Goal: Task Accomplishment & Management: Manage account settings

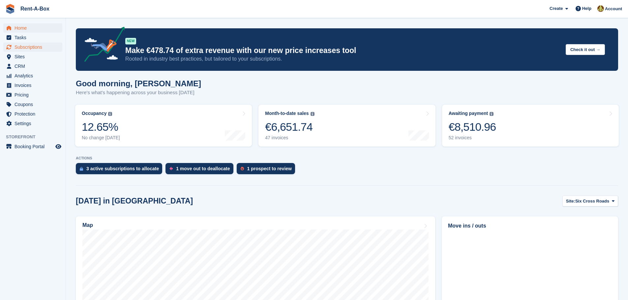
scroll to position [132, 0]
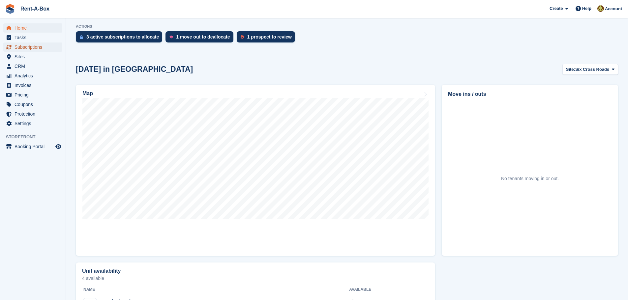
click at [36, 45] on span "Subscriptions" at bounding box center [35, 47] width 40 height 9
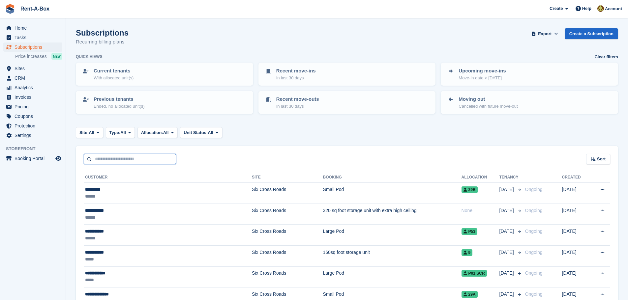
click at [142, 159] on input "text" at bounding box center [130, 159] width 92 height 11
type input "**********"
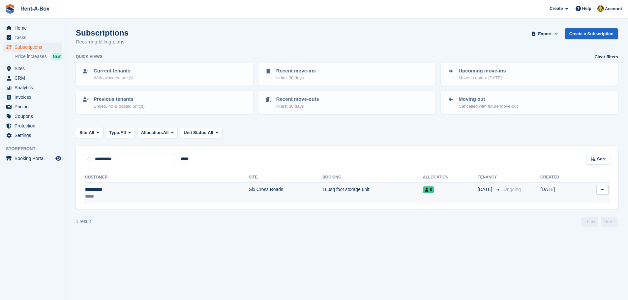
click at [323, 189] on td "160sq foot storage unit" at bounding box center [373, 193] width 101 height 21
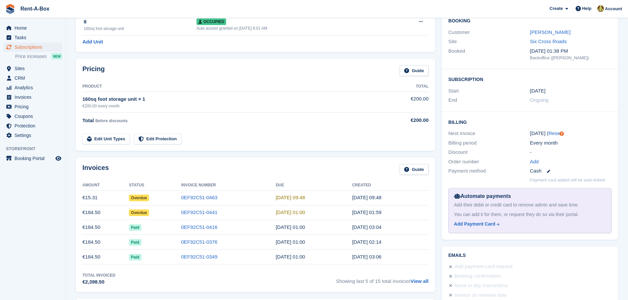
scroll to position [66, 0]
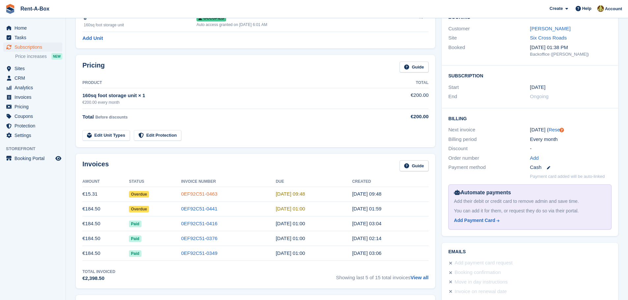
click at [207, 194] on link "0EF92C51-0463" at bounding box center [199, 194] width 36 height 6
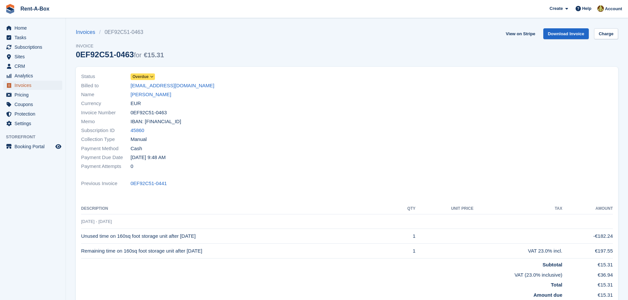
click at [22, 84] on span "Invoices" at bounding box center [35, 85] width 40 height 9
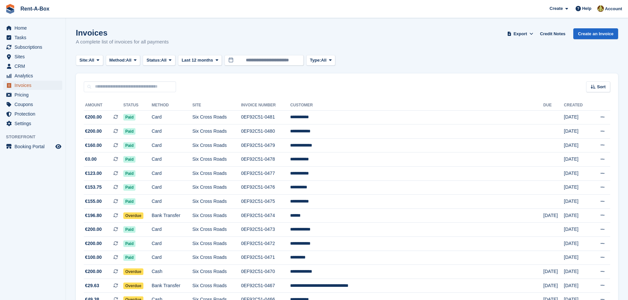
drag, startPoint x: 17, startPoint y: 84, endPoint x: 29, endPoint y: 86, distance: 11.7
click at [17, 84] on span "Invoices" at bounding box center [35, 85] width 40 height 9
click at [27, 45] on span "Subscriptions" at bounding box center [35, 47] width 40 height 9
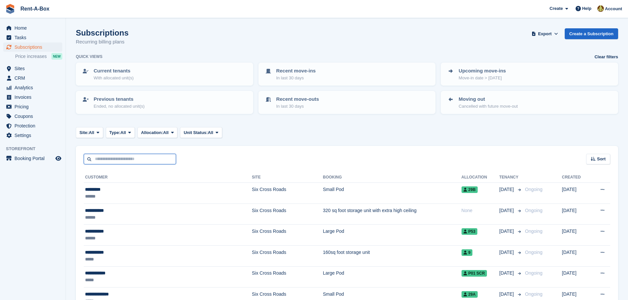
click at [102, 156] on input "text" at bounding box center [130, 159] width 92 height 11
type input "**********"
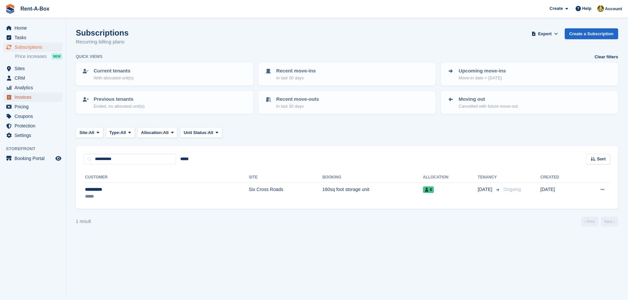
click at [26, 97] on span "Invoices" at bounding box center [35, 97] width 40 height 9
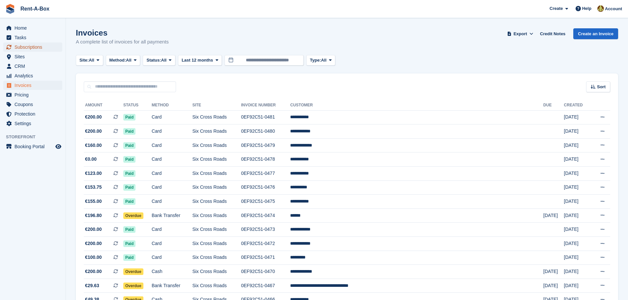
click at [26, 46] on span "Subscriptions" at bounding box center [35, 47] width 40 height 9
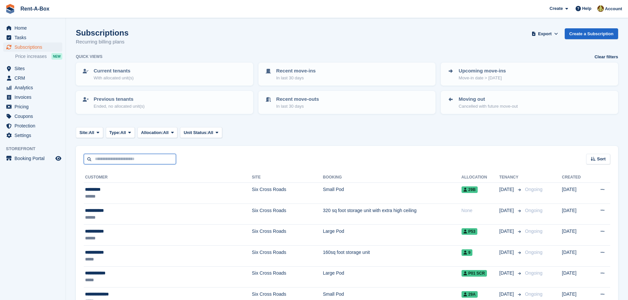
click at [106, 158] on input "text" at bounding box center [130, 159] width 92 height 11
type input "**********"
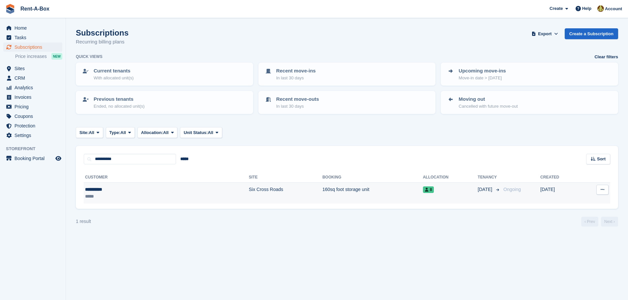
click at [323, 191] on td "160sq foot storage unit" at bounding box center [373, 193] width 101 height 21
